Goal: Information Seeking & Learning: Learn about a topic

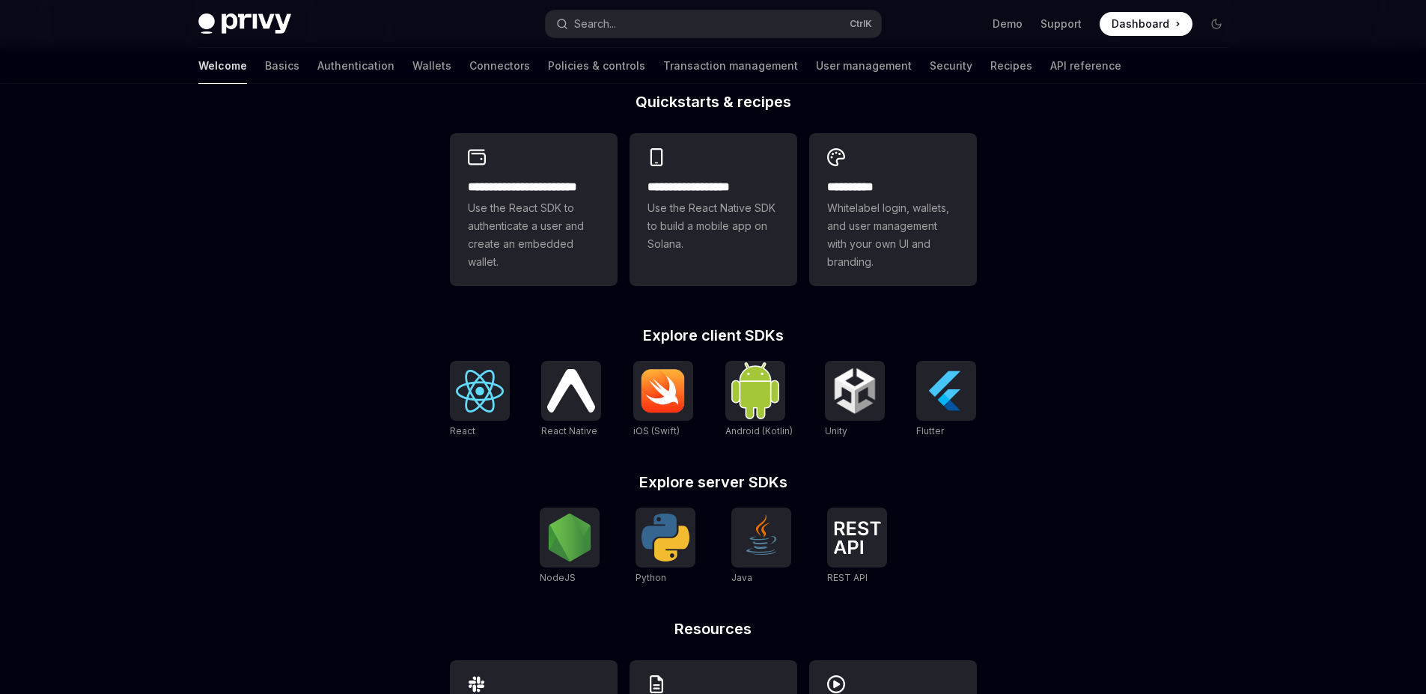
scroll to position [496, 0]
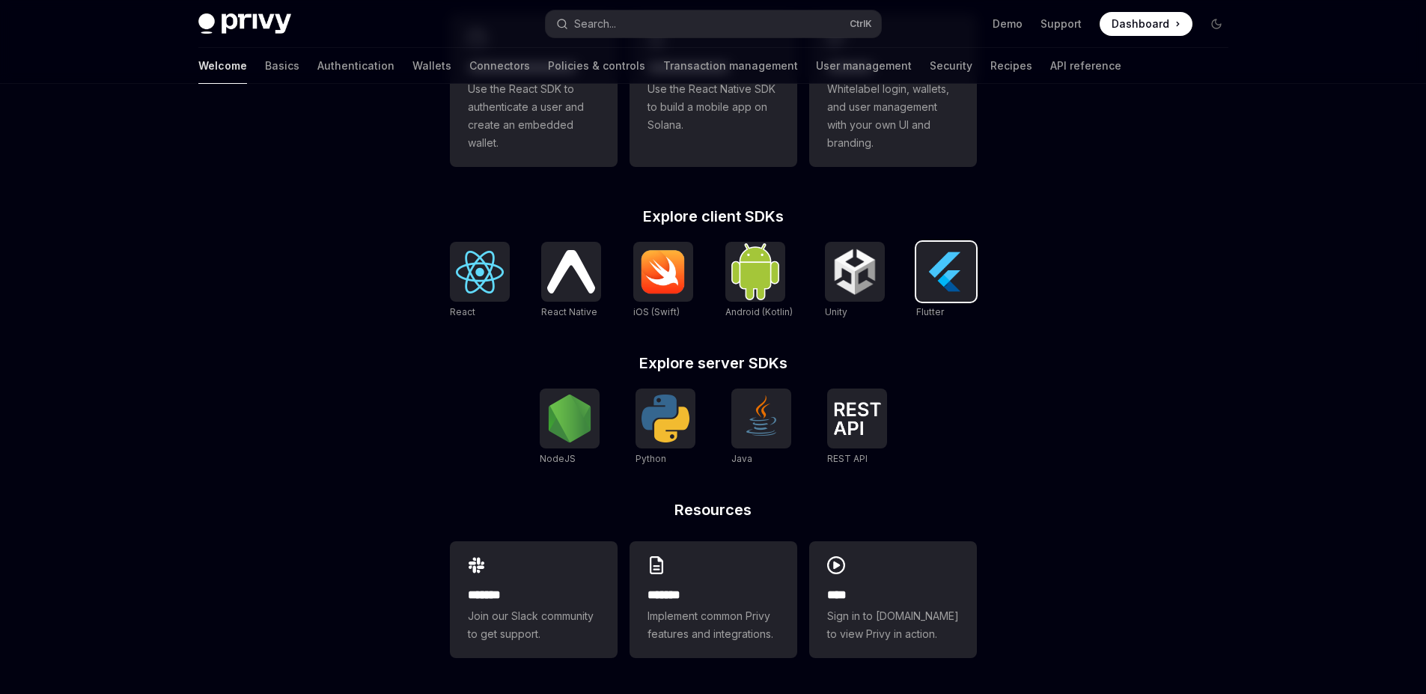
click at [944, 261] on img at bounding box center [946, 272] width 48 height 48
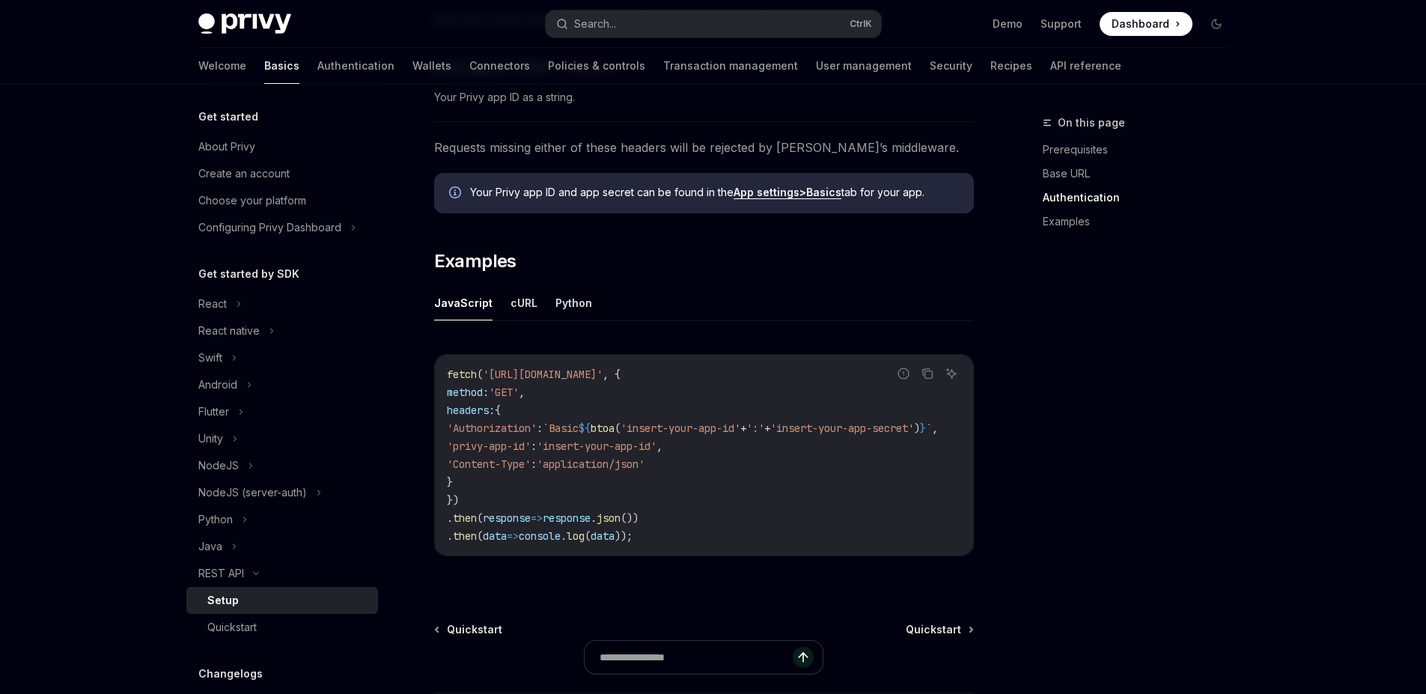
scroll to position [750, 0]
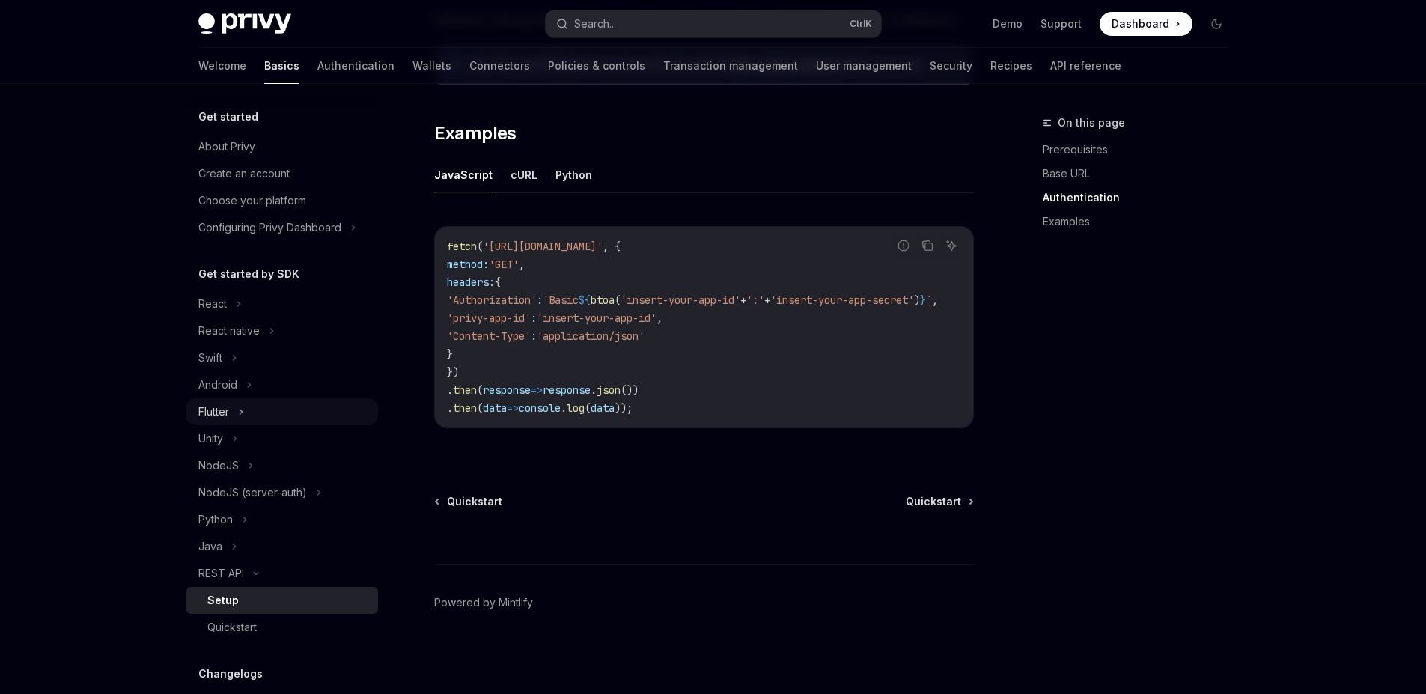
click at [242, 415] on icon at bounding box center [241, 412] width 6 height 18
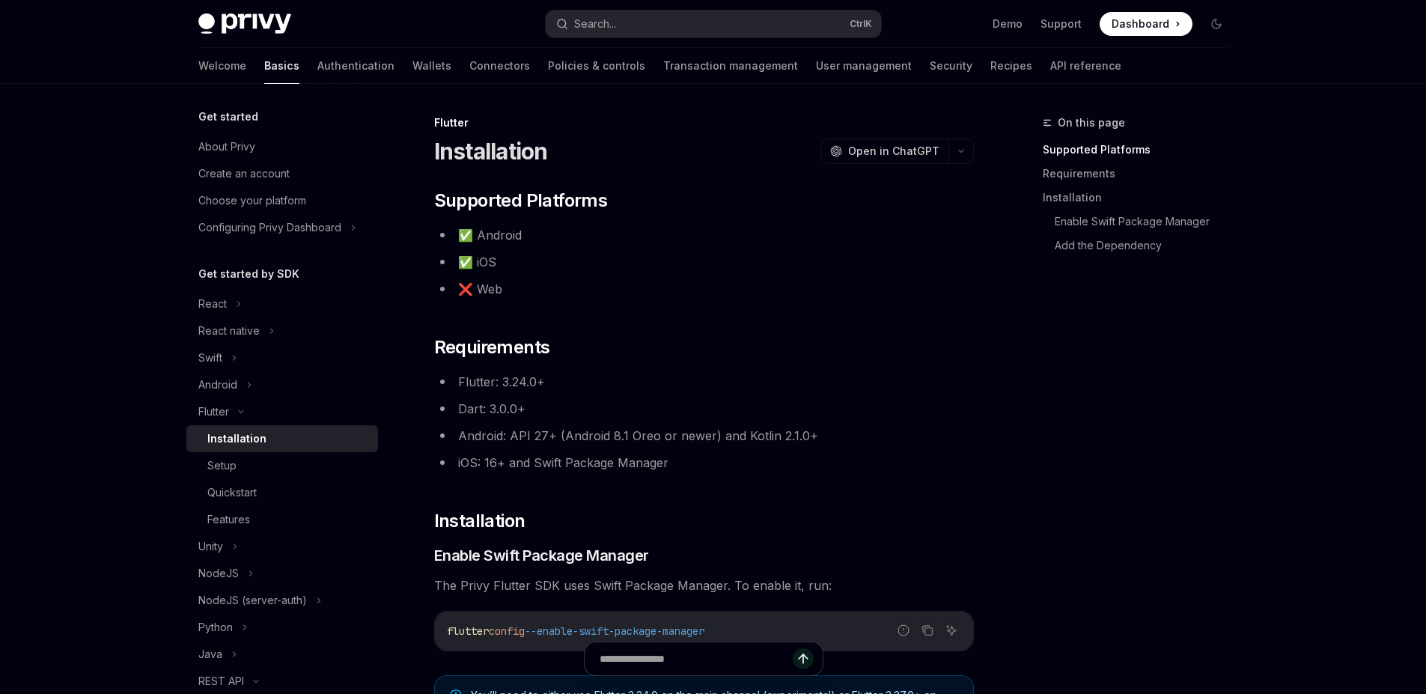
type textarea "*"
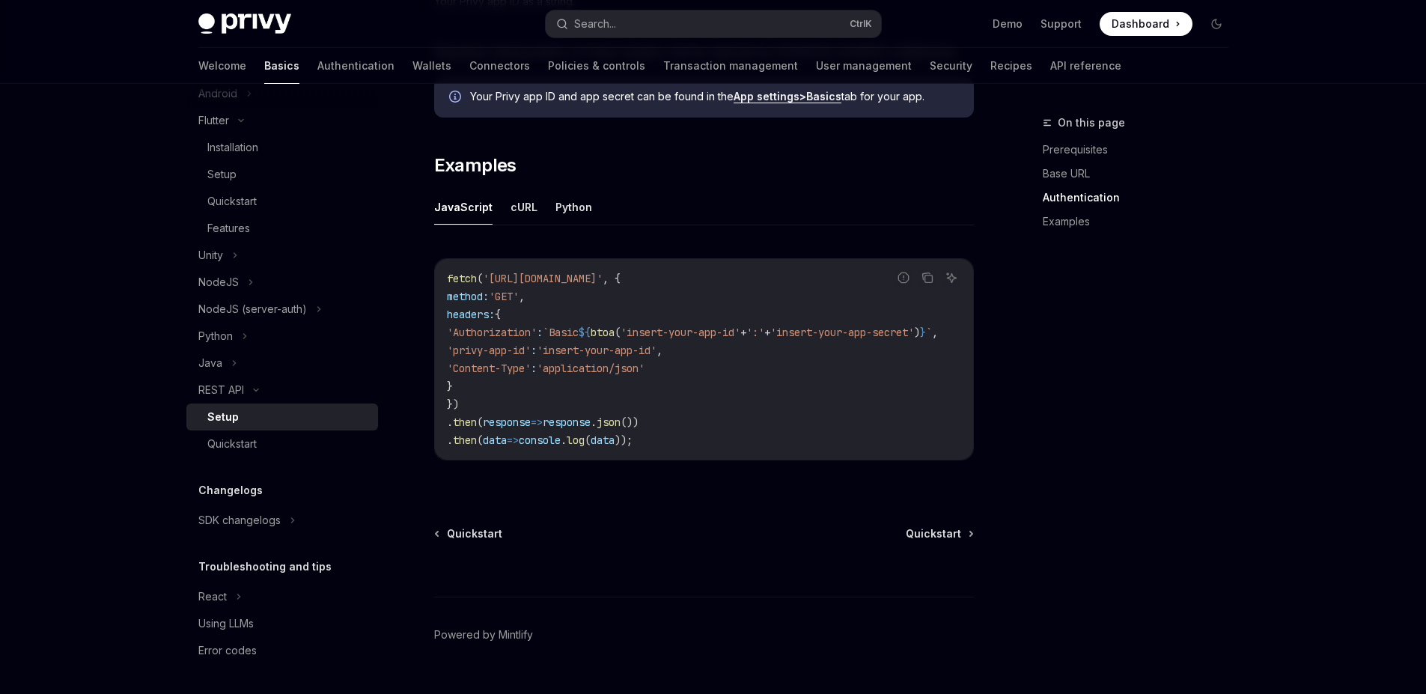
scroll to position [750, 0]
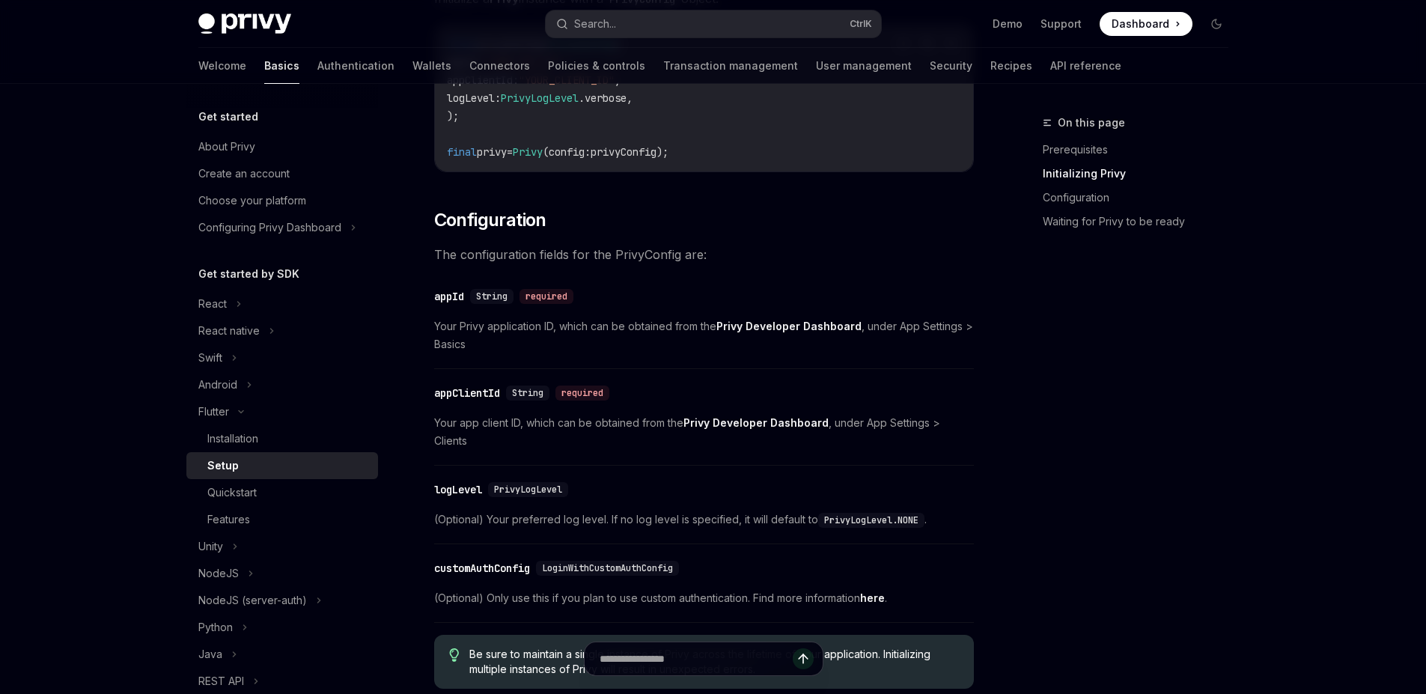
scroll to position [1623, 0]
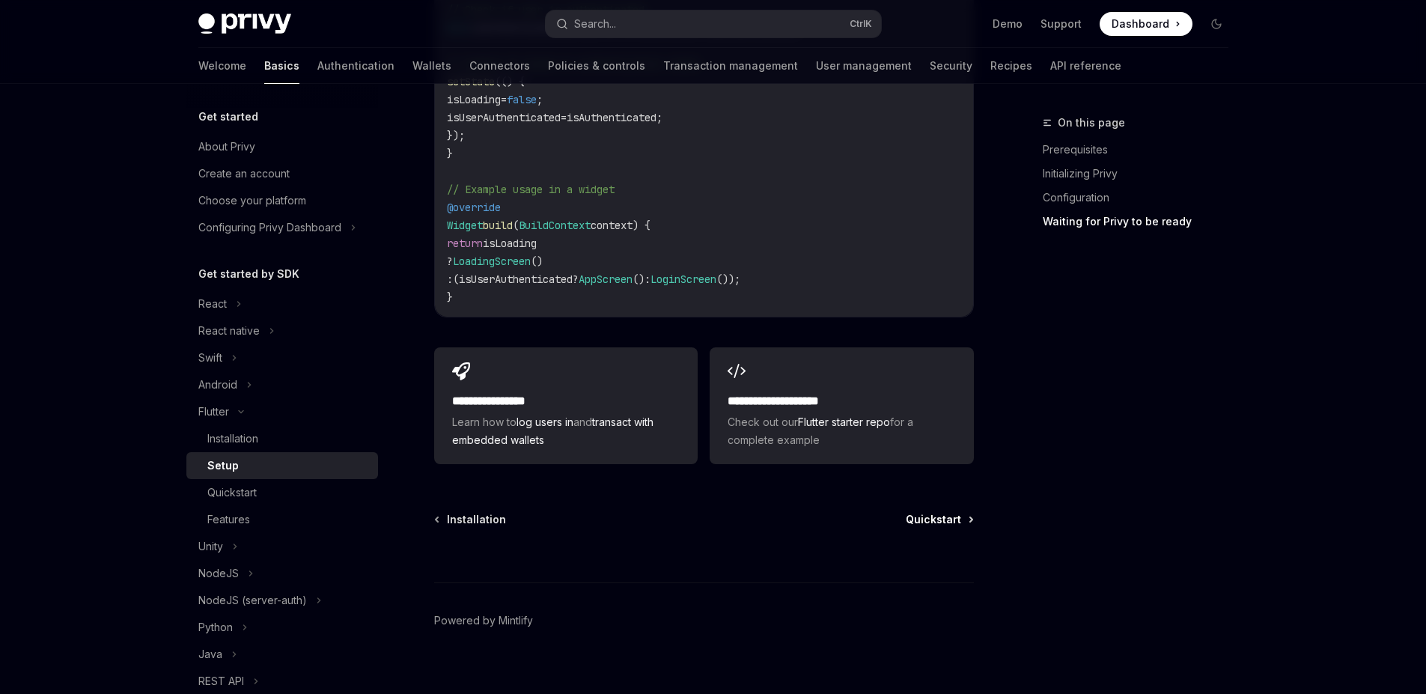
click at [909, 512] on span "Quickstart" at bounding box center [933, 519] width 55 height 15
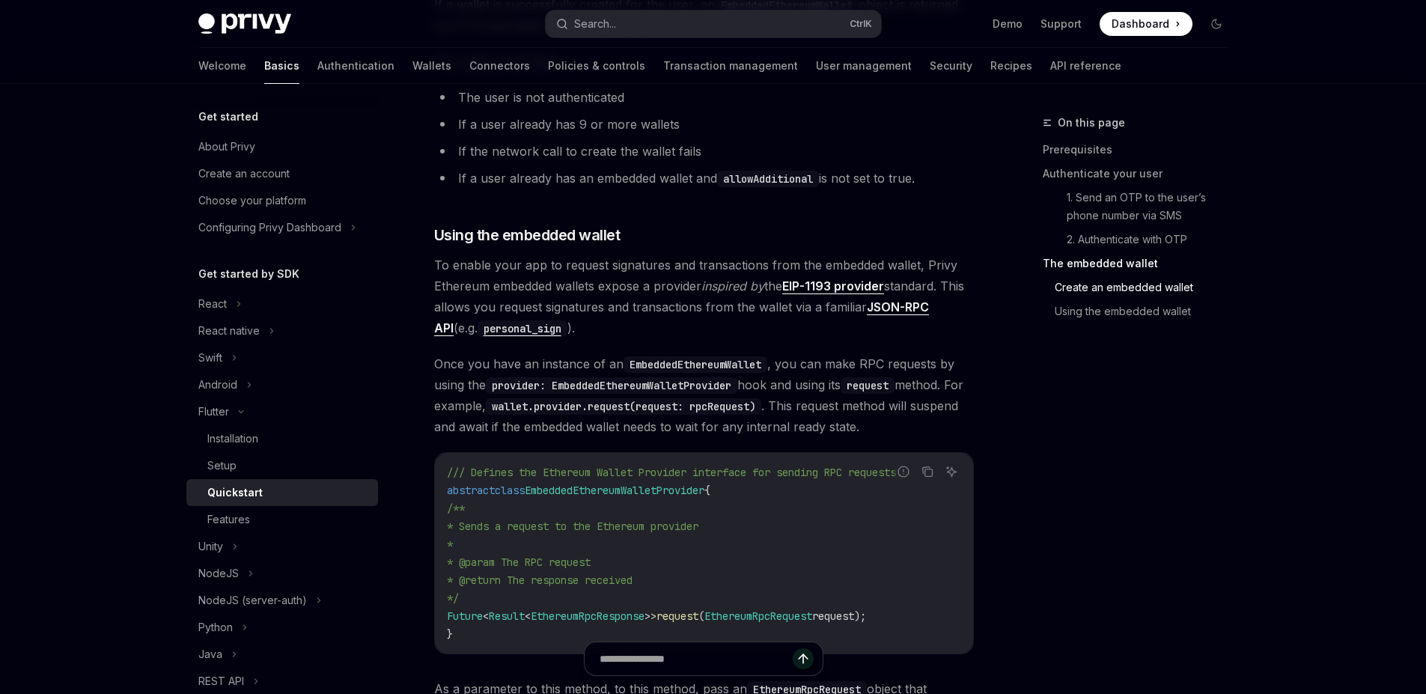
scroll to position [2904, 0]
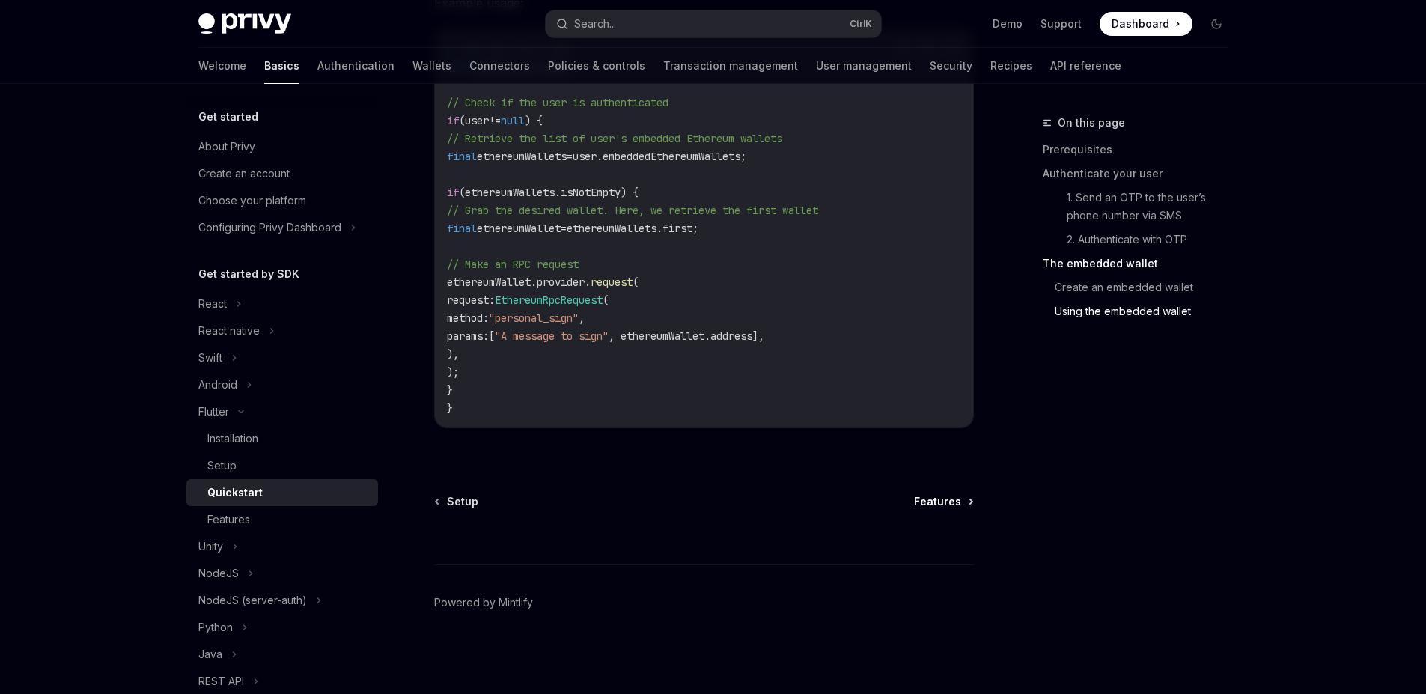
click at [933, 504] on span "Features" at bounding box center [937, 501] width 47 height 15
type textarea "*"
